Goal: Task Accomplishment & Management: Manage account settings

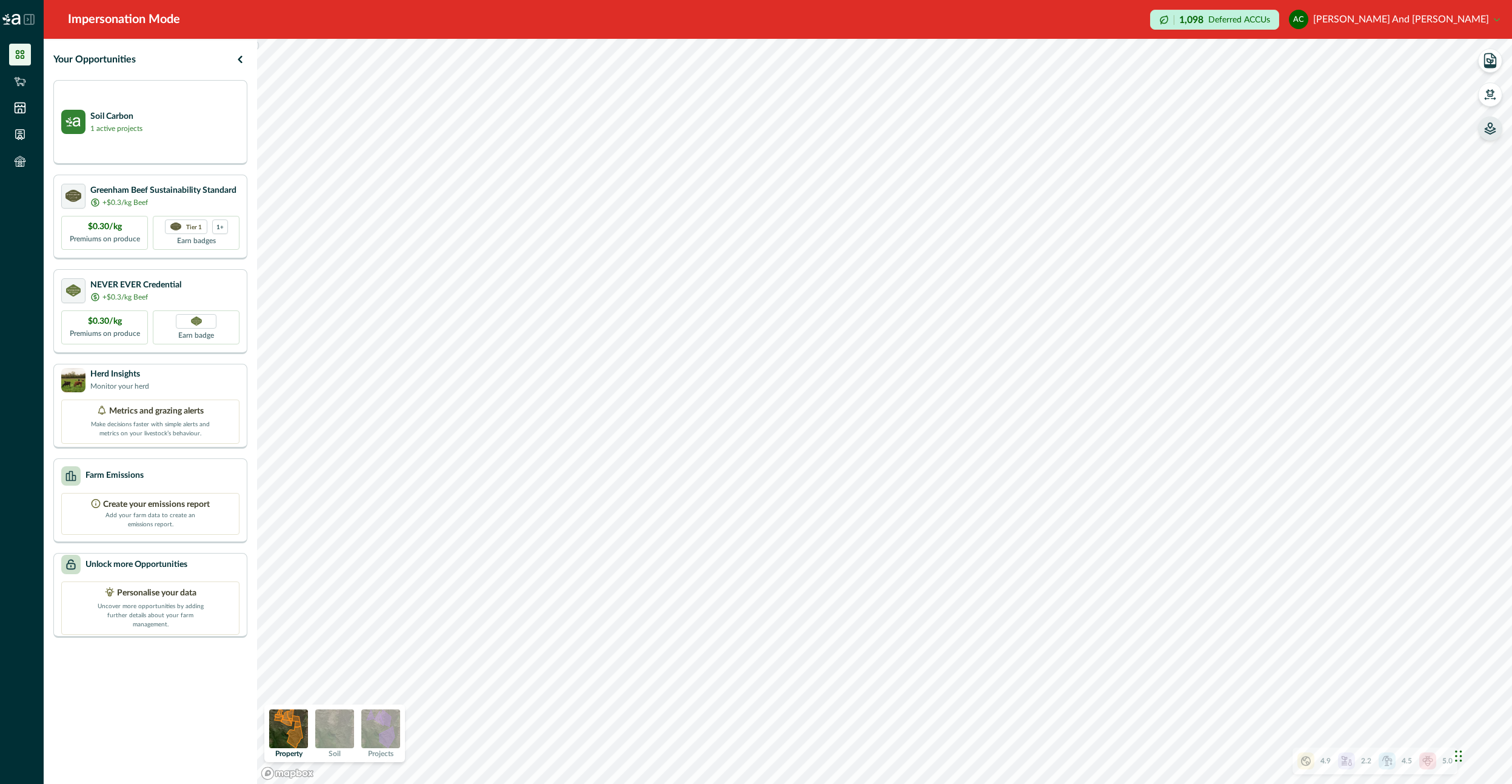
click at [1485, 125] on icon "button" at bounding box center [1490, 128] width 12 height 12
click at [1343, 146] on icon "button" at bounding box center [1337, 142] width 12 height 12
click at [1337, 99] on icon "button" at bounding box center [1337, 103] width 12 height 12
click at [1333, 98] on icon "button" at bounding box center [1337, 103] width 12 height 12
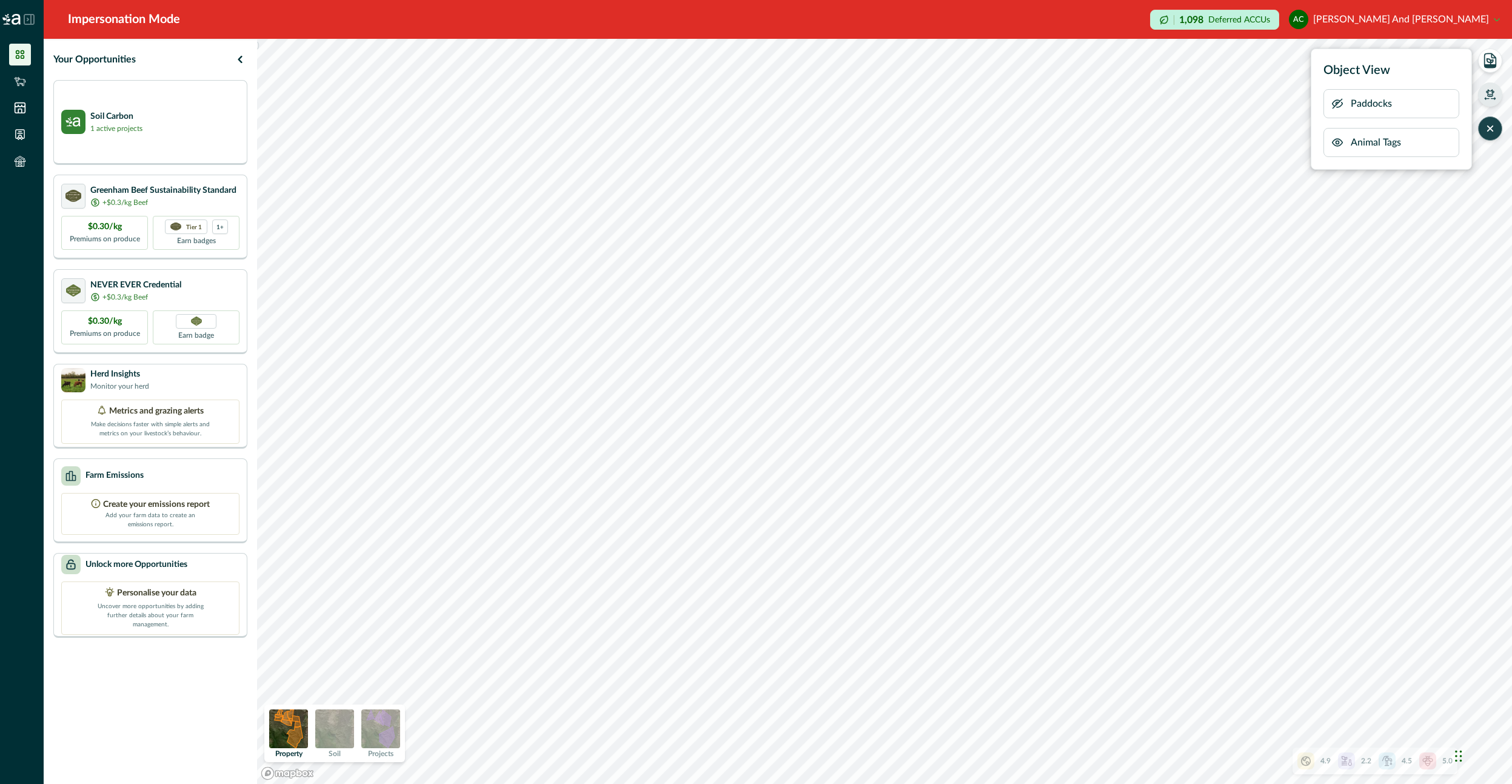
click at [1485, 93] on icon "button" at bounding box center [1490, 95] width 12 height 12
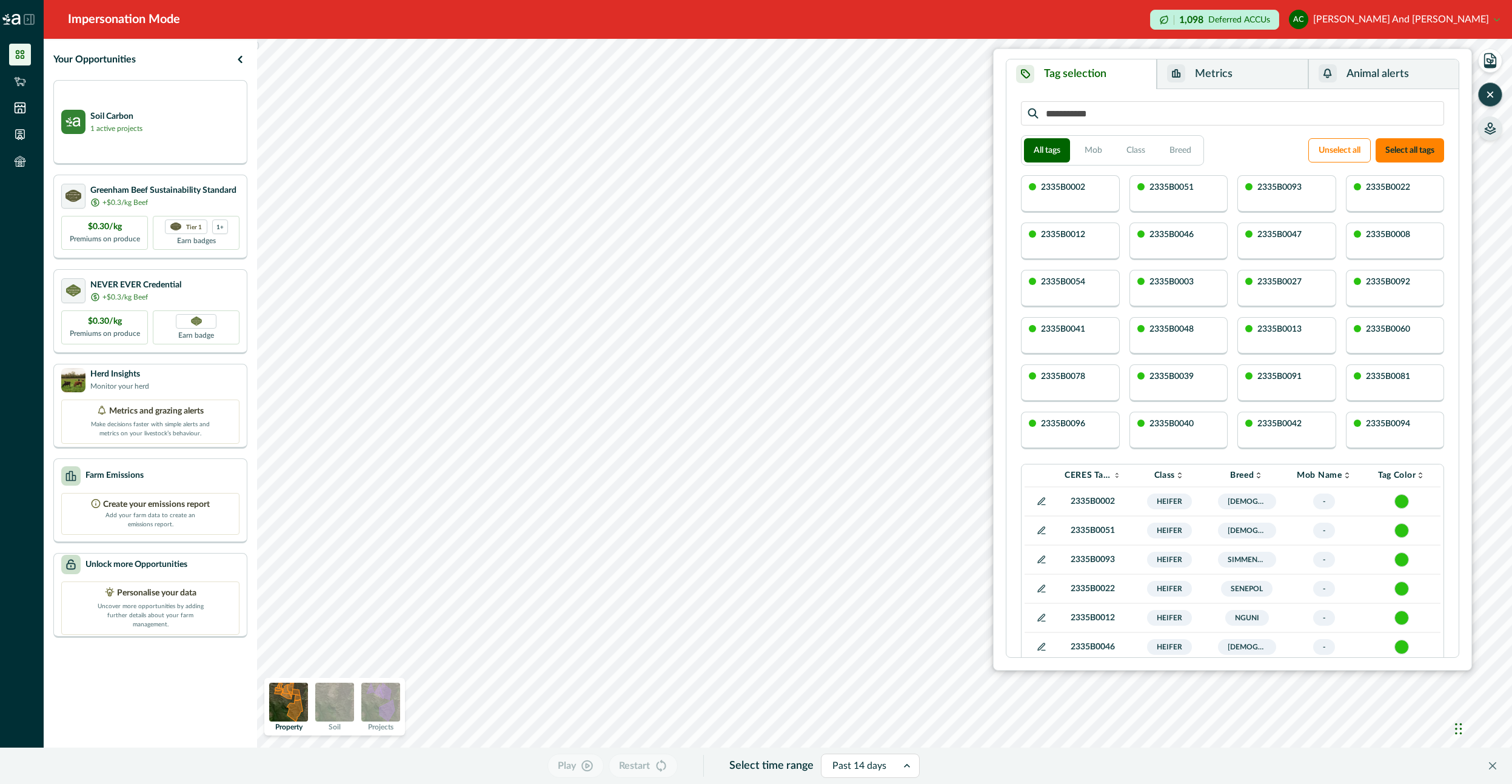
click at [1240, 78] on button "Metrics" at bounding box center [1233, 74] width 151 height 30
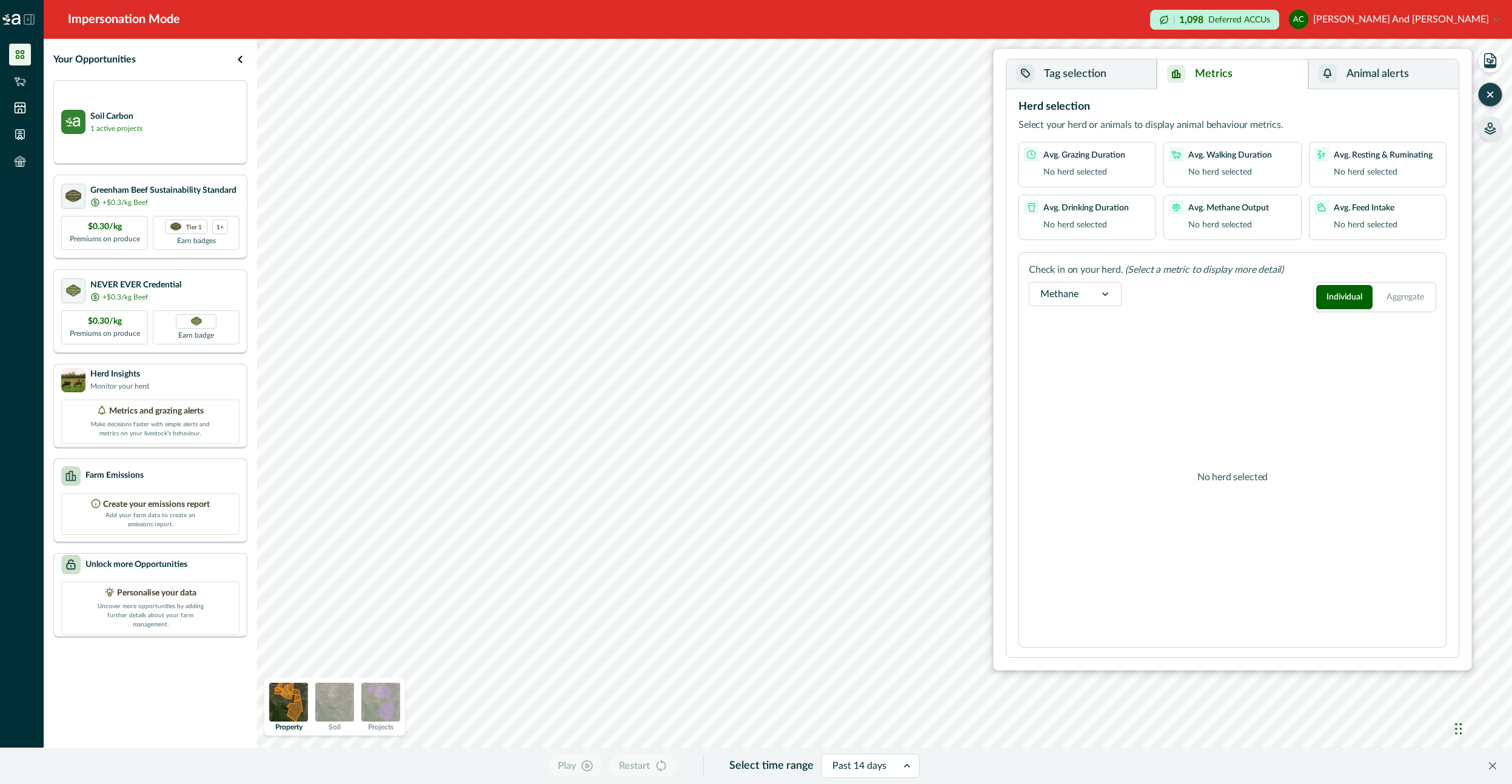
click at [1111, 80] on button "Tag selection" at bounding box center [1082, 74] width 150 height 30
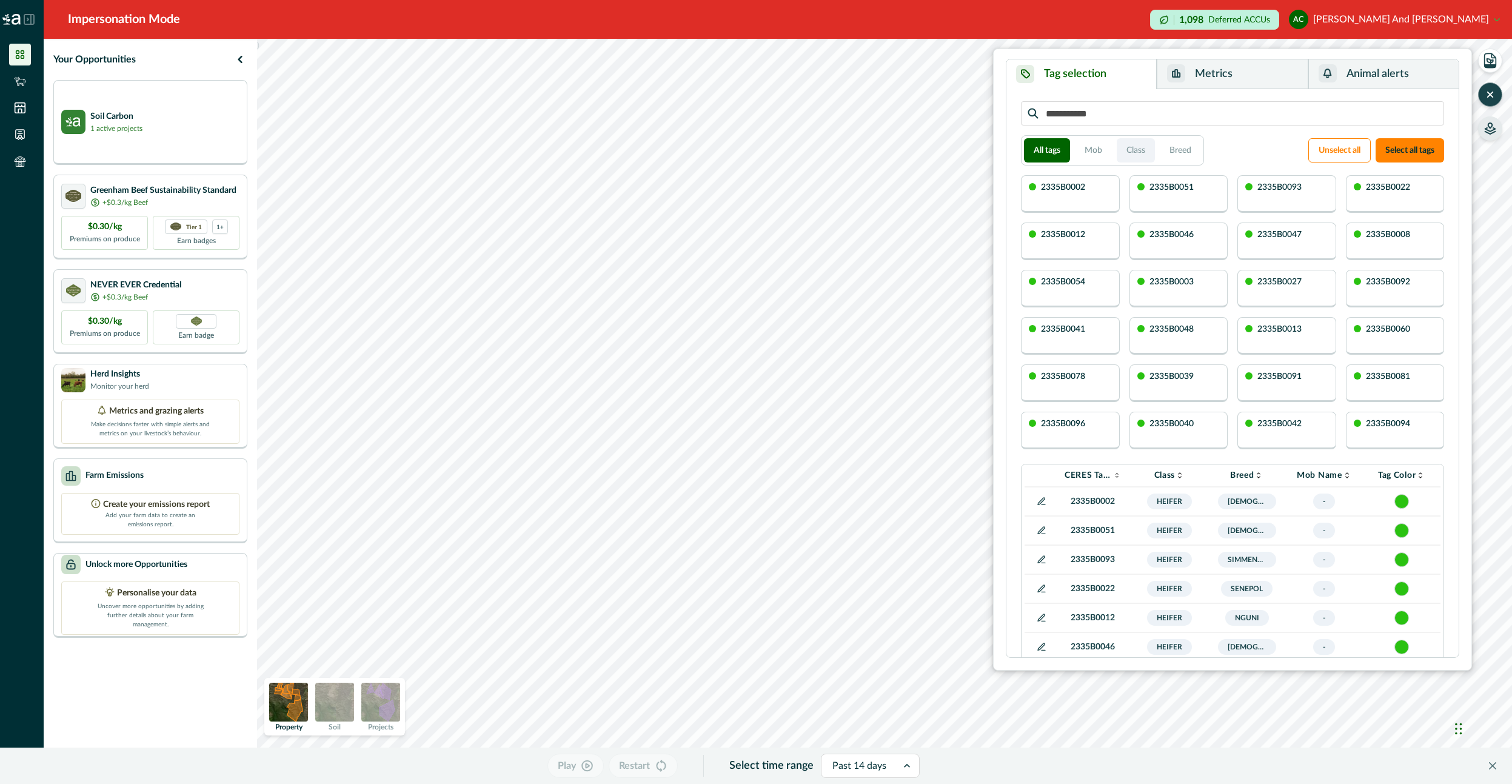
click at [1150, 146] on button "Class" at bounding box center [1136, 150] width 38 height 24
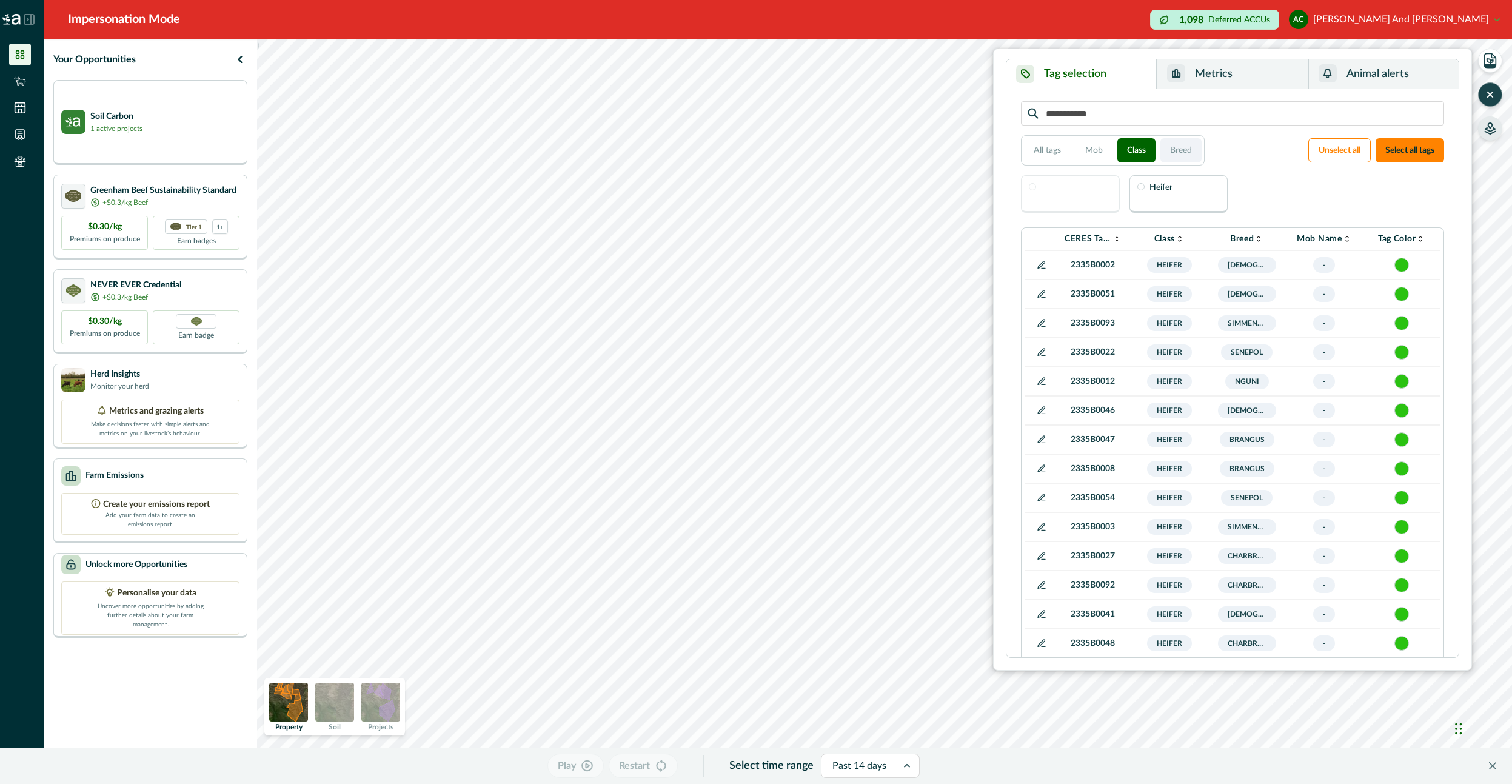
click at [1172, 150] on button "Breed" at bounding box center [1181, 150] width 41 height 24
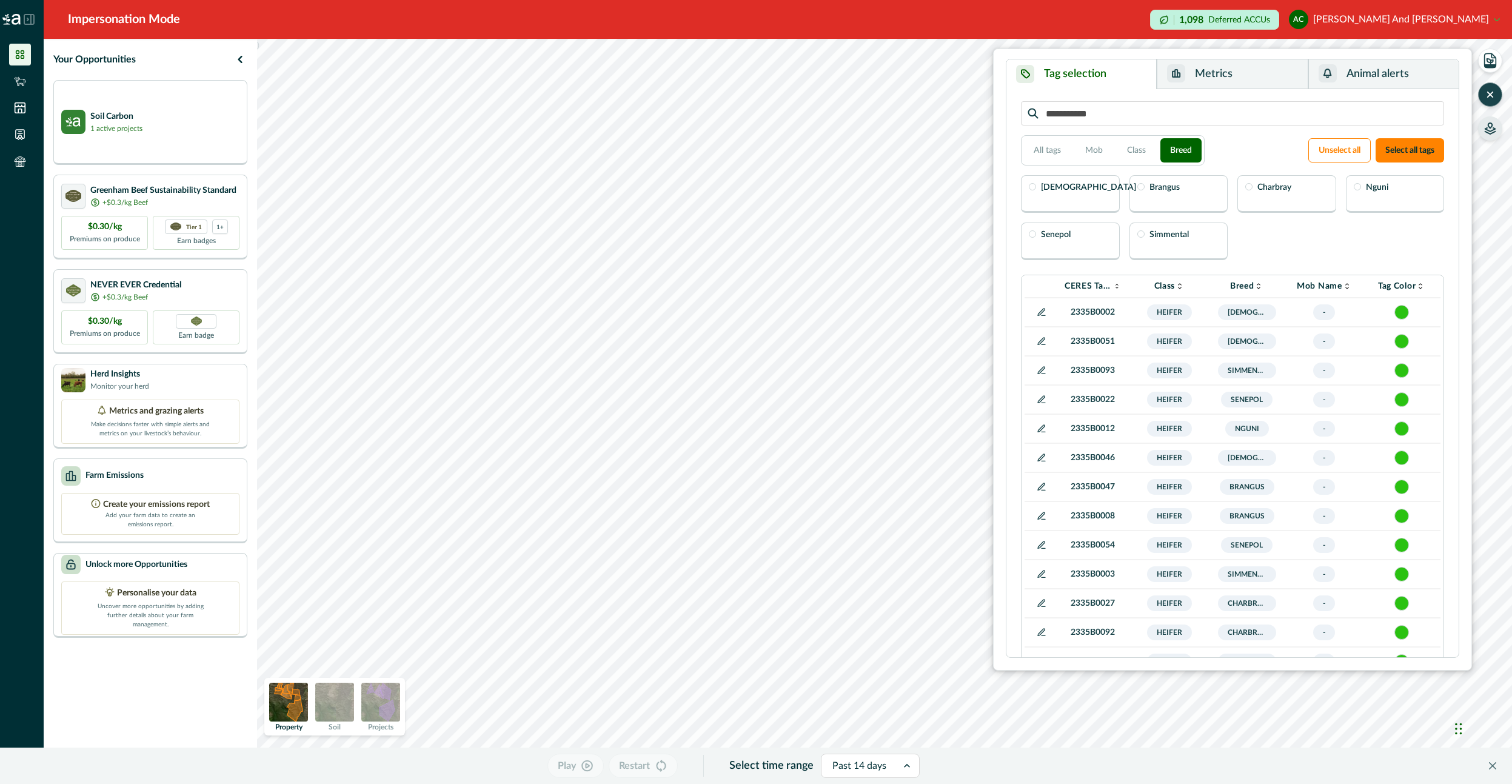
click at [1051, 197] on div "[DEMOGRAPHIC_DATA]" at bounding box center [1070, 194] width 99 height 38
click at [1259, 70] on button "Metrics" at bounding box center [1233, 74] width 151 height 30
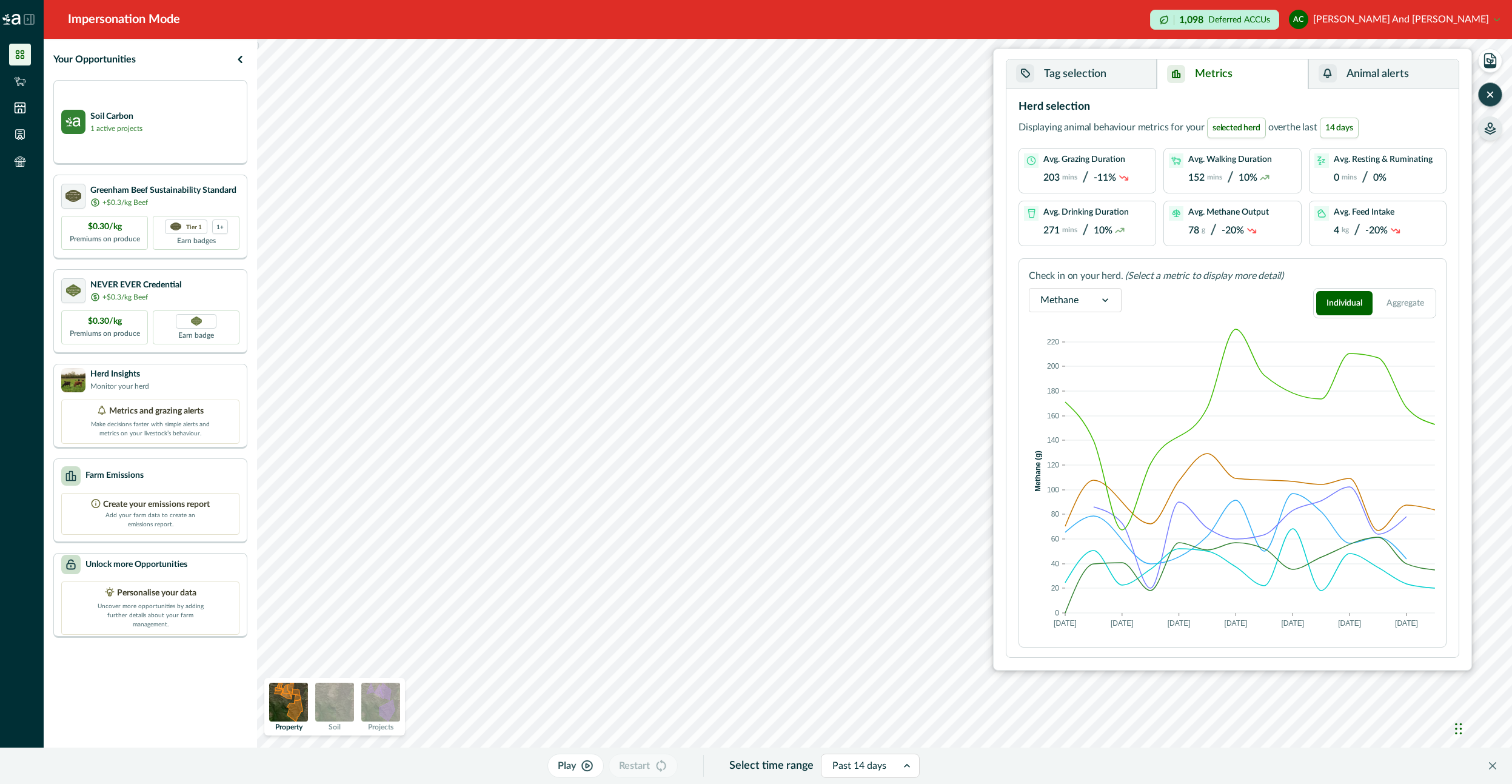
click at [1408, 28] on button "AC [PERSON_NAME] and [PERSON_NAME]" at bounding box center [1394, 19] width 211 height 29
click at [1478, 29] on button "AC [PERSON_NAME] and [PERSON_NAME]" at bounding box center [1394, 19] width 211 height 29
click at [1495, 62] on icon "button" at bounding box center [1490, 61] width 17 height 17
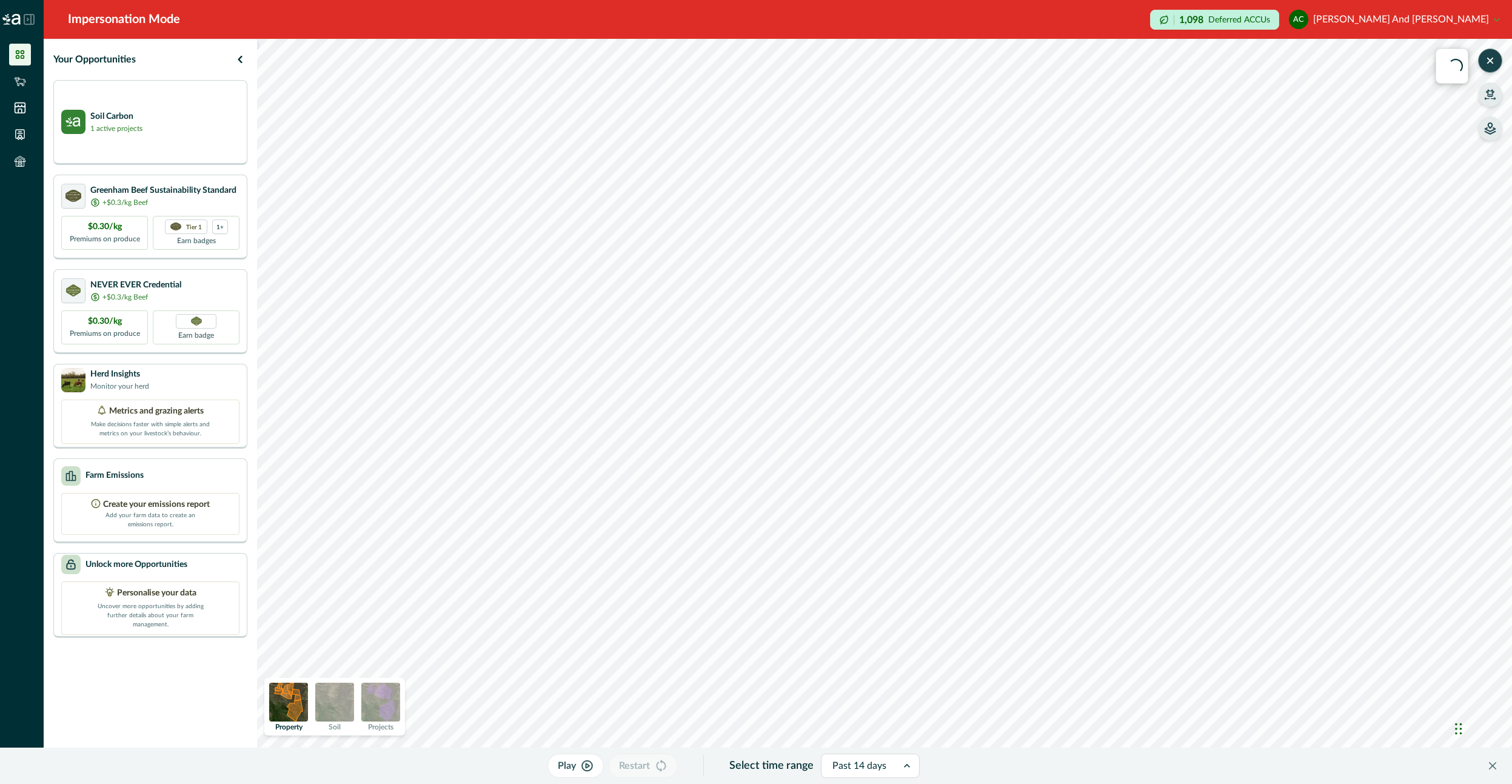
click at [1474, 22] on button "AC [PERSON_NAME] and [PERSON_NAME]" at bounding box center [1394, 19] width 211 height 29
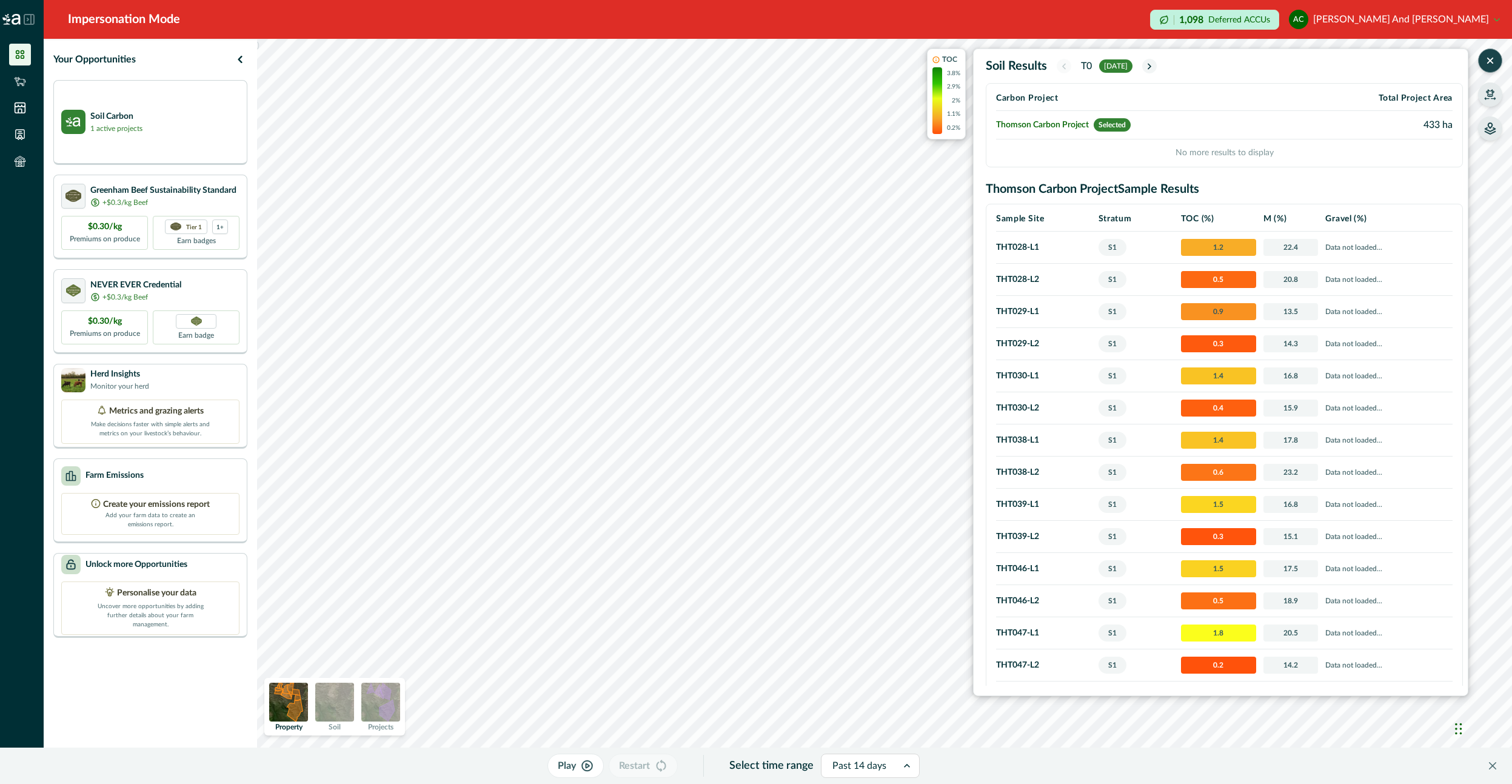
click at [387, 706] on img at bounding box center [381, 702] width 39 height 39
click at [1387, 18] on button "AC [PERSON_NAME] and [PERSON_NAME]" at bounding box center [1394, 19] width 211 height 29
click at [1488, 55] on icon "button" at bounding box center [1490, 60] width 12 height 12
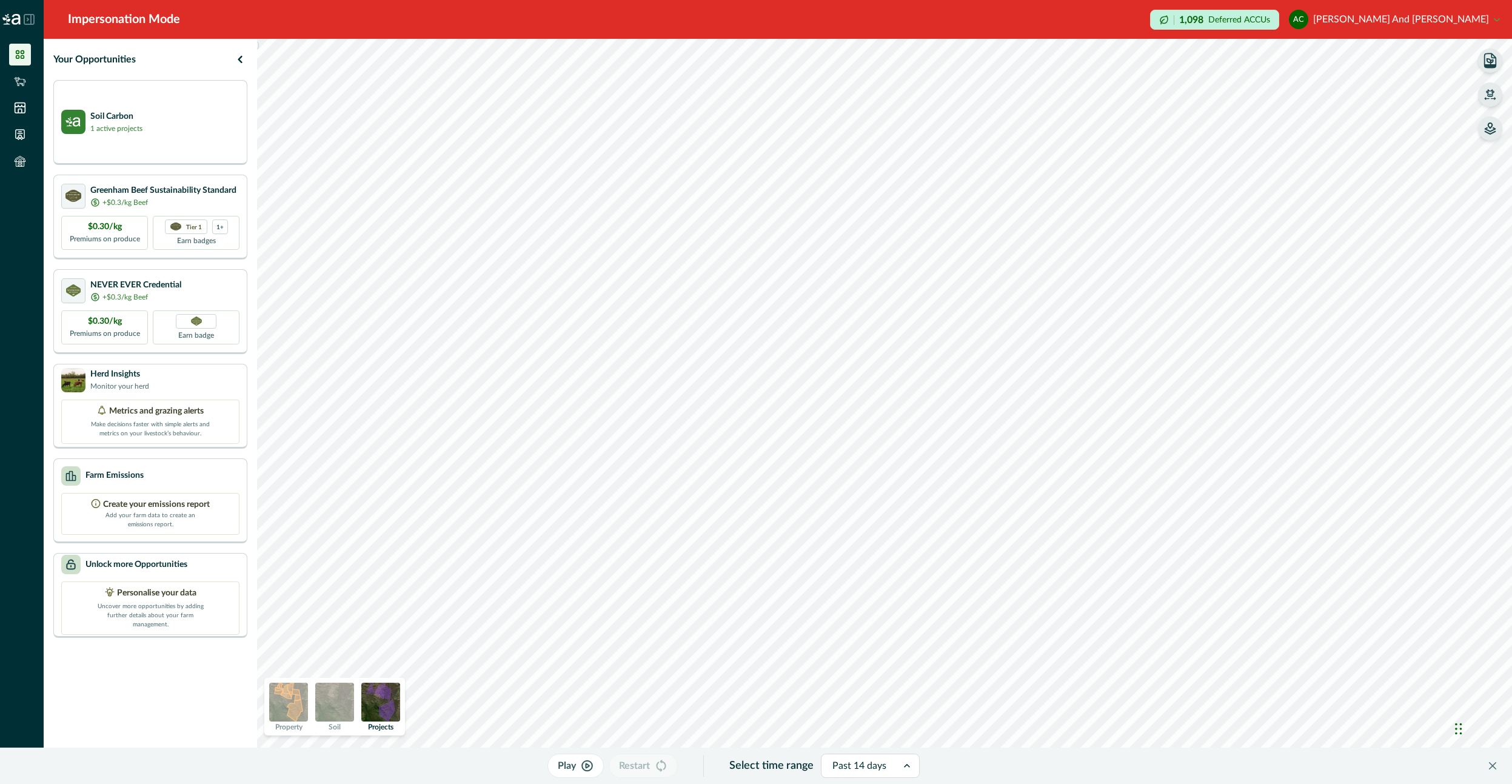
click at [1441, 15] on button "AC [PERSON_NAME] and [PERSON_NAME]" at bounding box center [1394, 19] width 211 height 29
click at [1415, 68] on div "Sign out" at bounding box center [1423, 54] width 136 height 31
drag, startPoint x: 1411, startPoint y: 54, endPoint x: 1394, endPoint y: 60, distance: 18.0
click at [1409, 54] on button "Sign out" at bounding box center [1423, 54] width 134 height 20
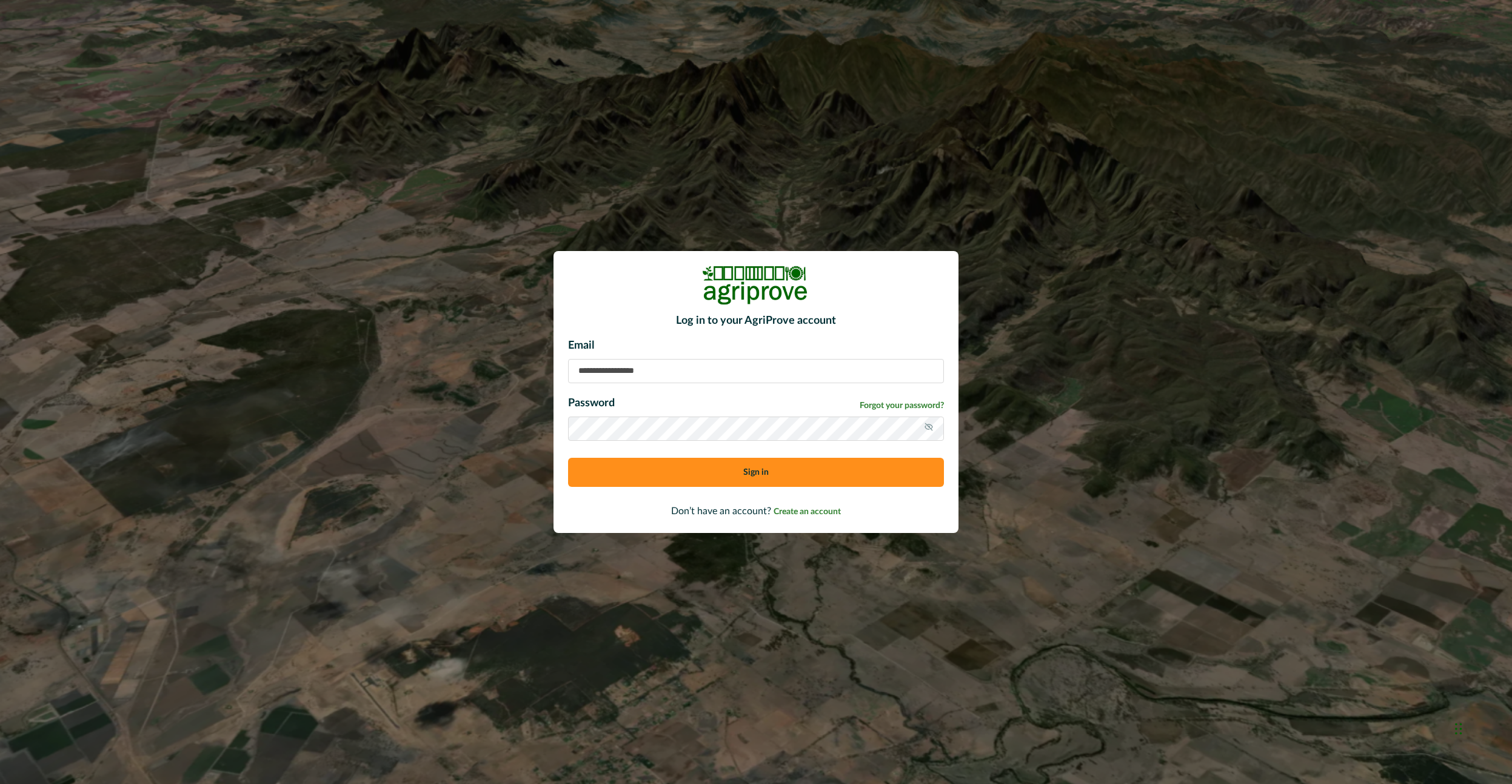
click at [732, 369] on input at bounding box center [756, 371] width 376 height 24
type input "**********"
